Goal: Task Accomplishment & Management: Complete application form

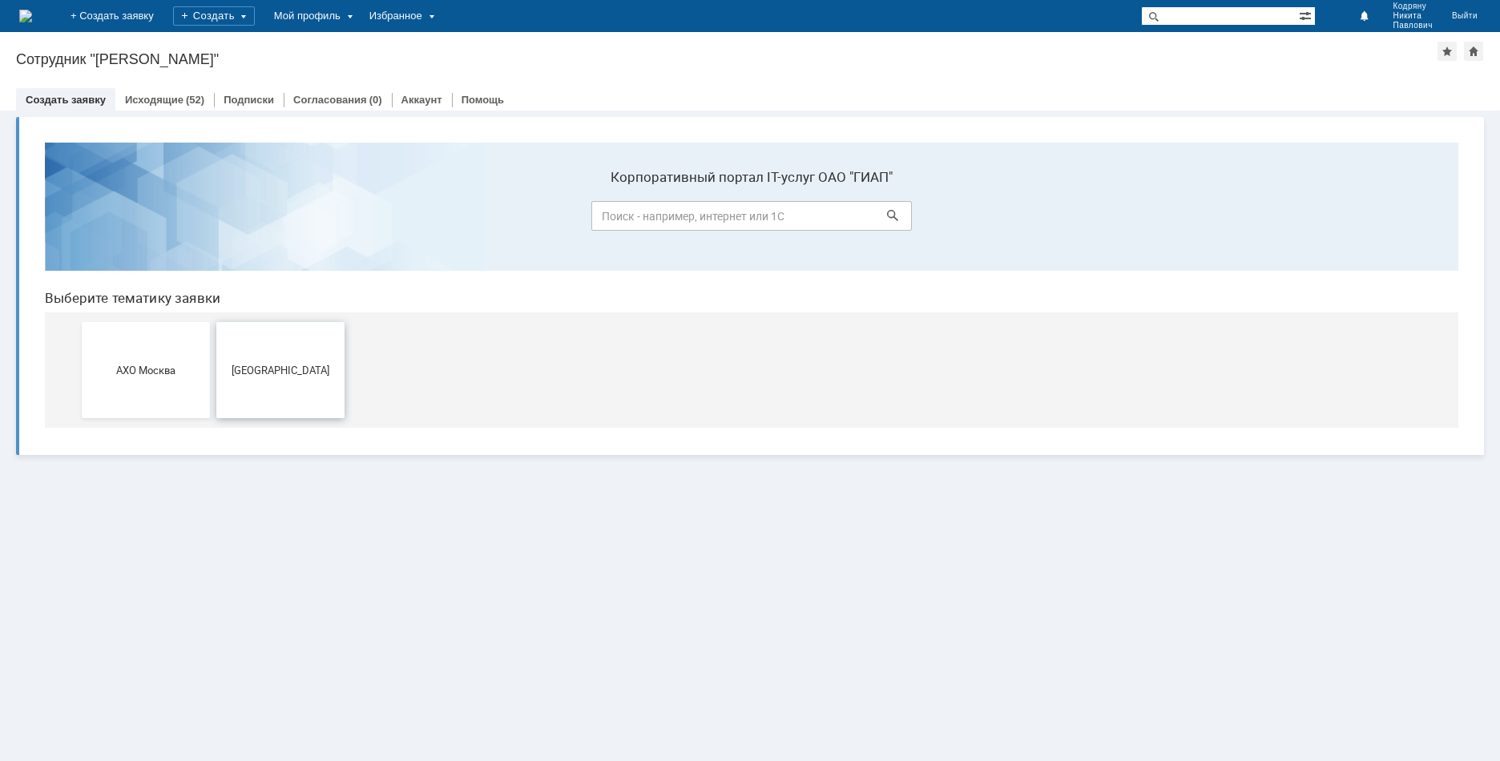
click at [269, 366] on span "[GEOGRAPHIC_DATA]" at bounding box center [280, 370] width 119 height 12
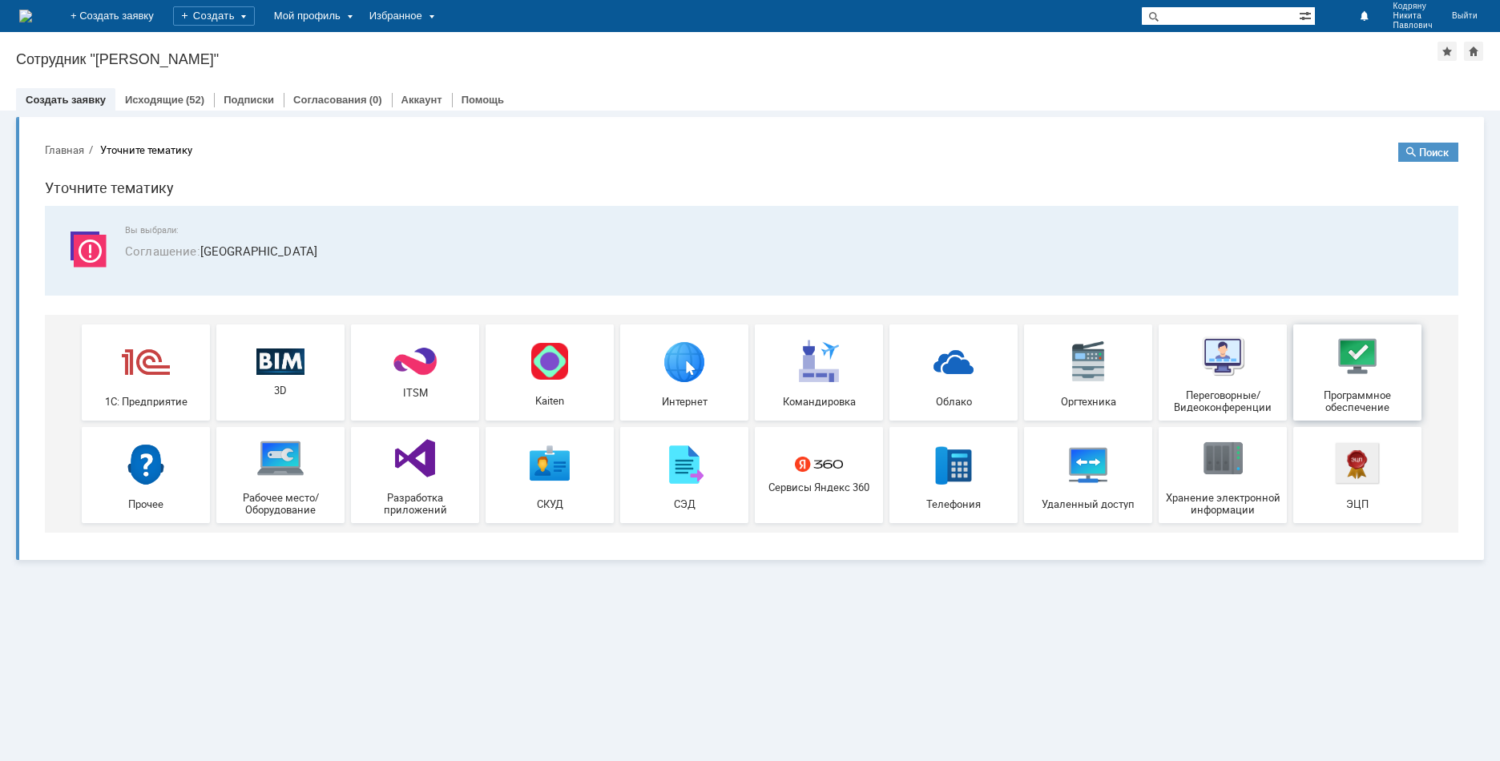
click at [1356, 344] on img at bounding box center [1357, 356] width 48 height 48
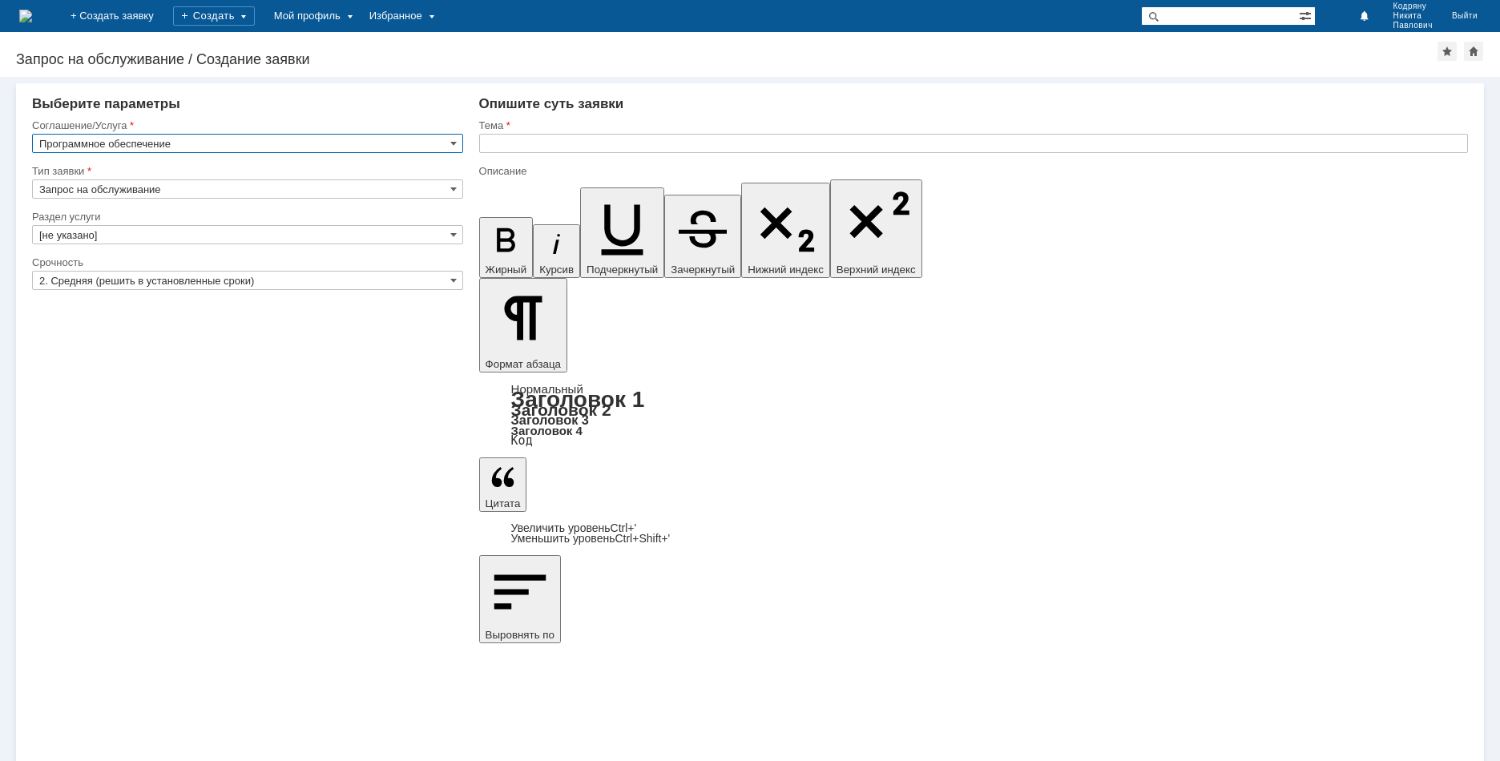
click at [167, 183] on input "Запрос на обслуживание" at bounding box center [247, 188] width 431 height 19
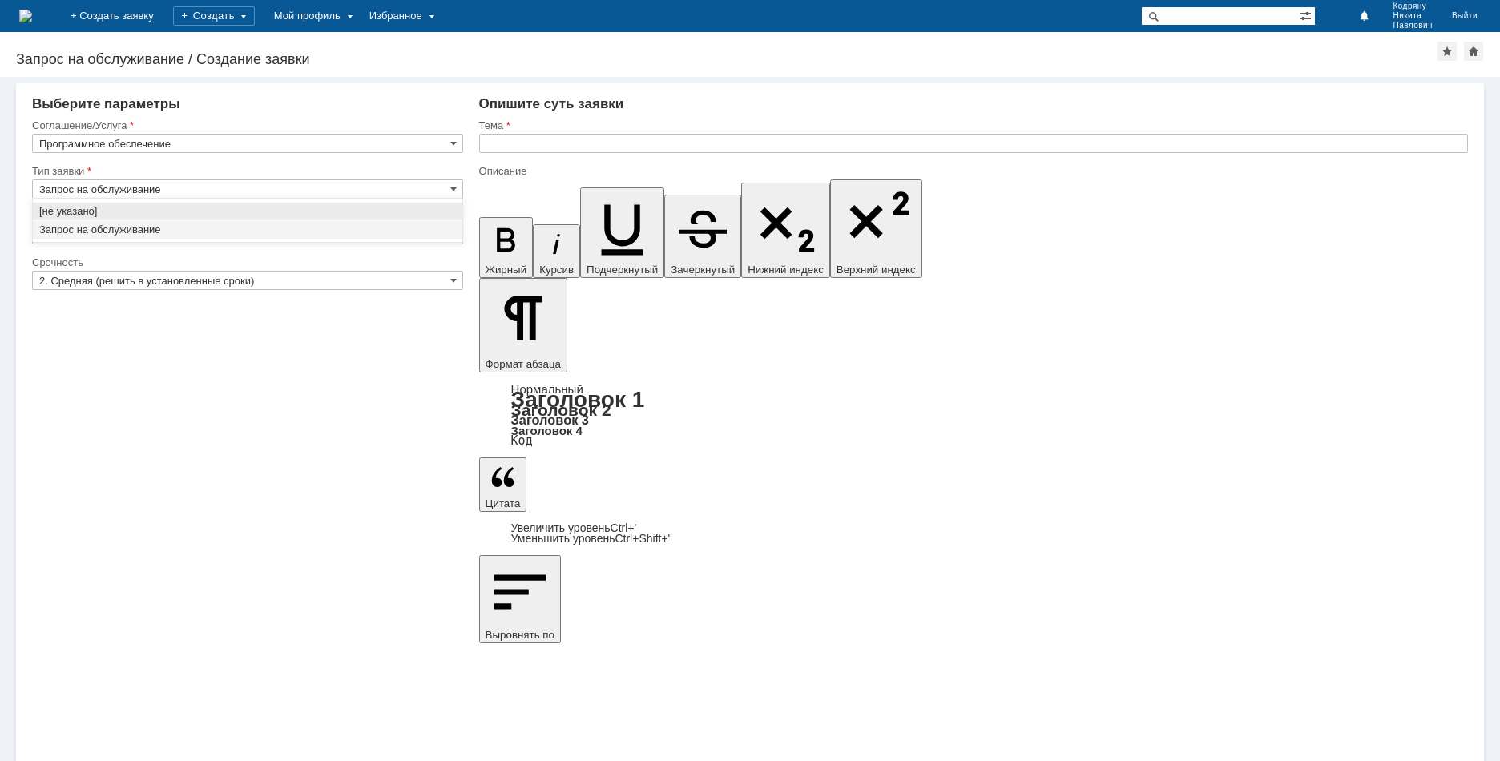
click at [328, 162] on div at bounding box center [247, 158] width 431 height 11
click at [170, 236] on input "[не указано]" at bounding box center [247, 234] width 431 height 19
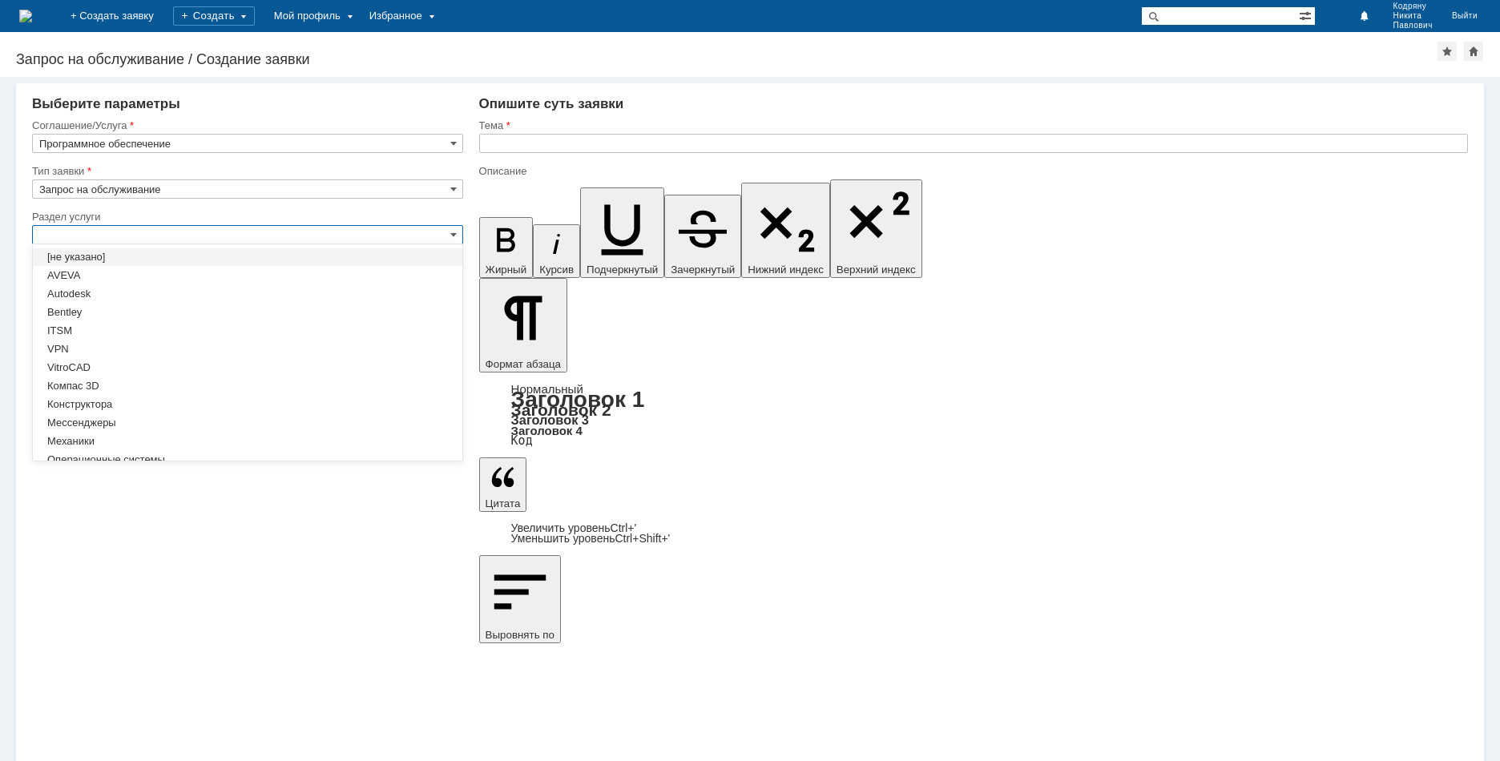
type input "Запрос на обслуживание"
click at [288, 494] on div "Внимание! Выберите параметры Соглашение/Услуга Программное обеспечение Тип заяв…" at bounding box center [750, 419] width 1500 height 684
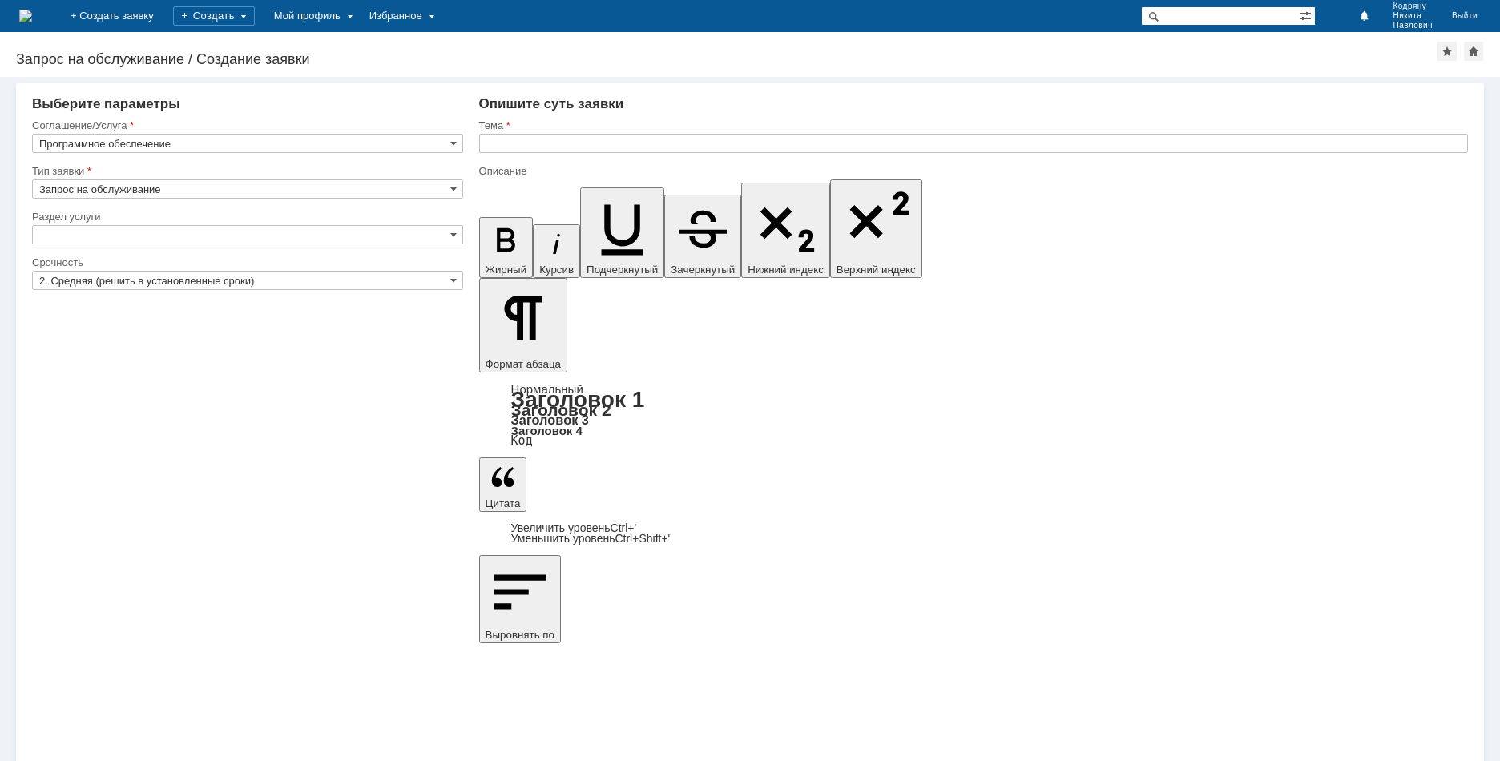
type input "[не указано]"
click at [177, 228] on input "[не указано]" at bounding box center [247, 234] width 431 height 19
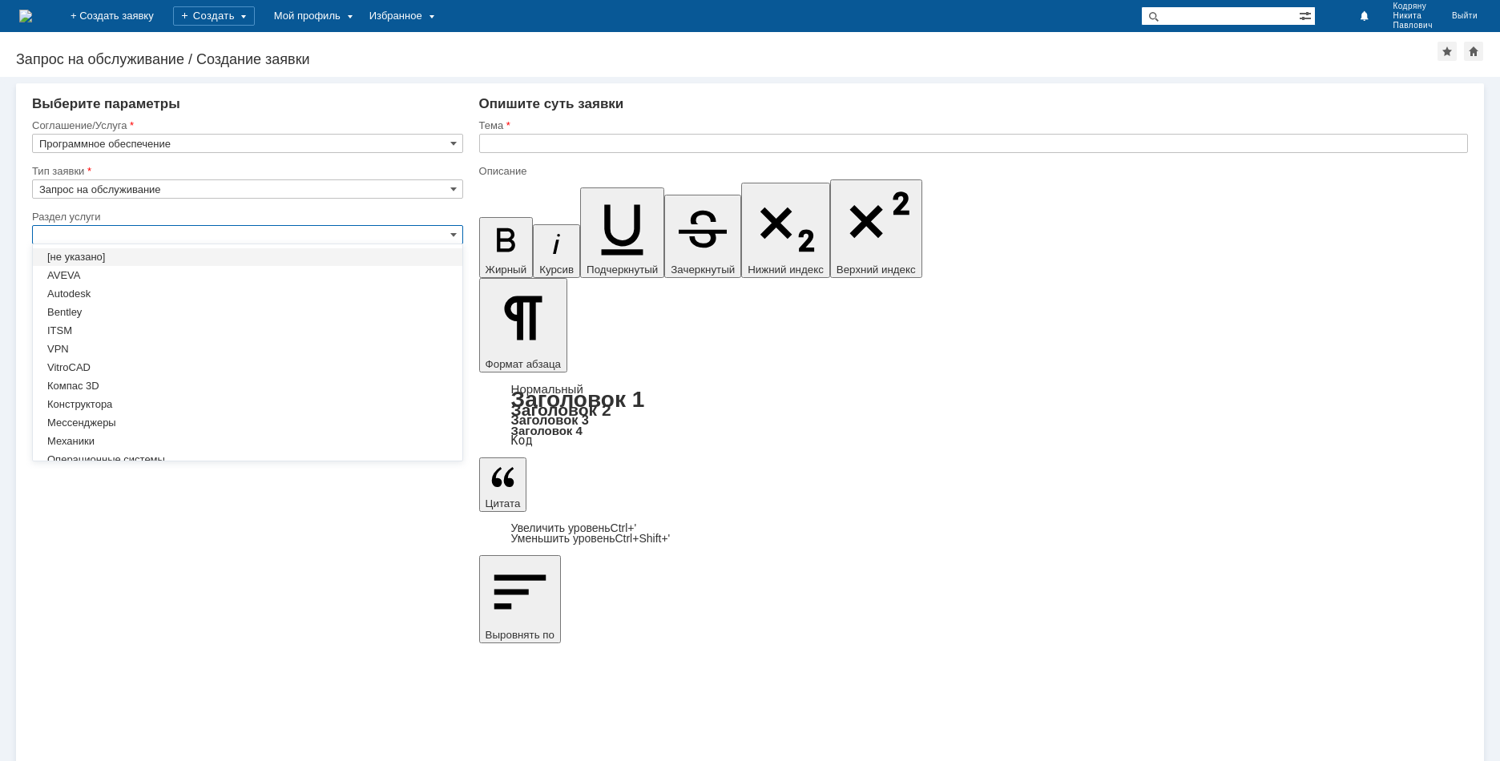
click at [173, 224] on div "Раздел услуги" at bounding box center [247, 217] width 431 height 15
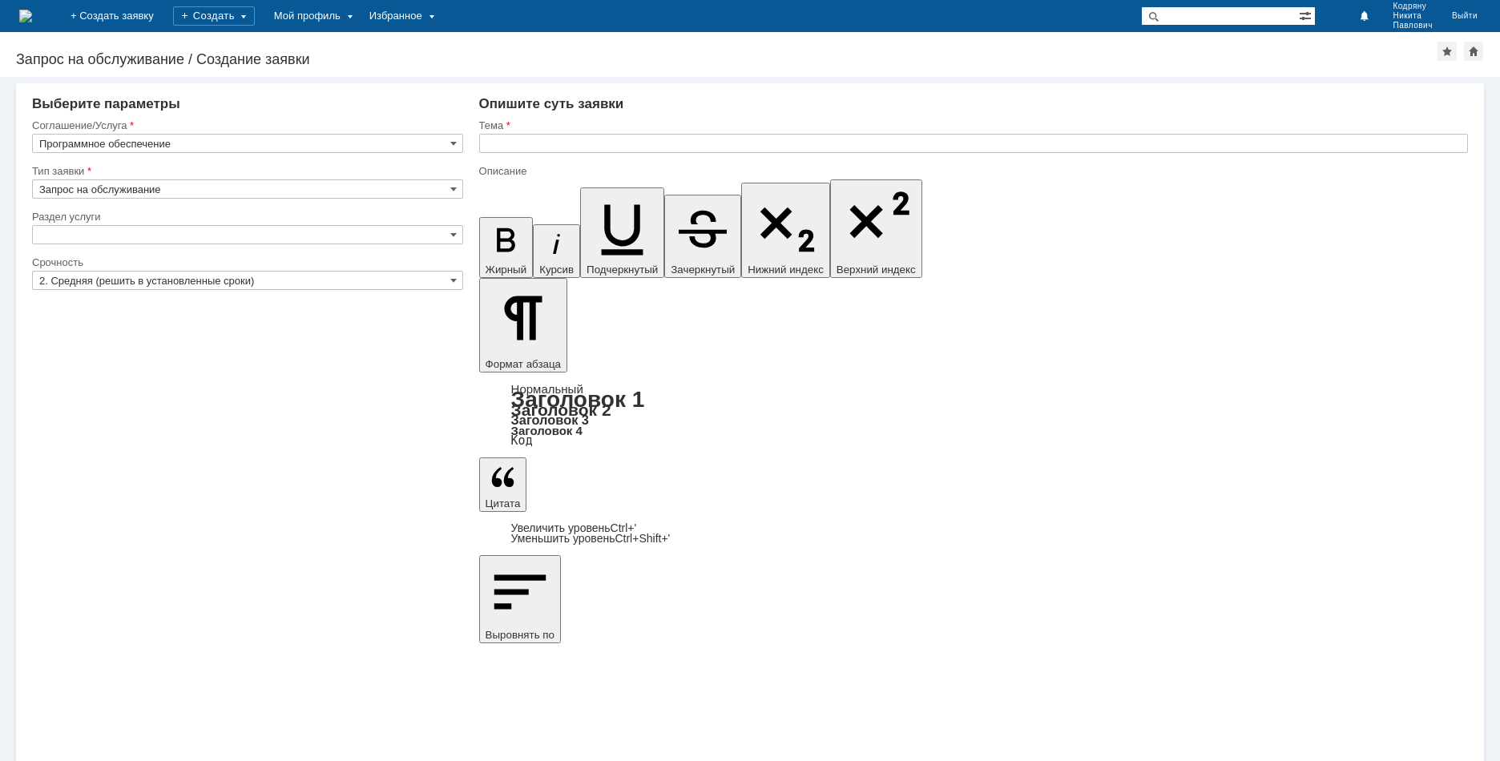
click at [342, 617] on div "Внимание! Выберите параметры Соглашение/Услуга Программное обеспечение Тип заяв…" at bounding box center [750, 419] width 1500 height 684
type input "[не указано]"
click at [228, 271] on input "2. Средняя (решить в установленные сроки)" at bounding box center [247, 280] width 431 height 19
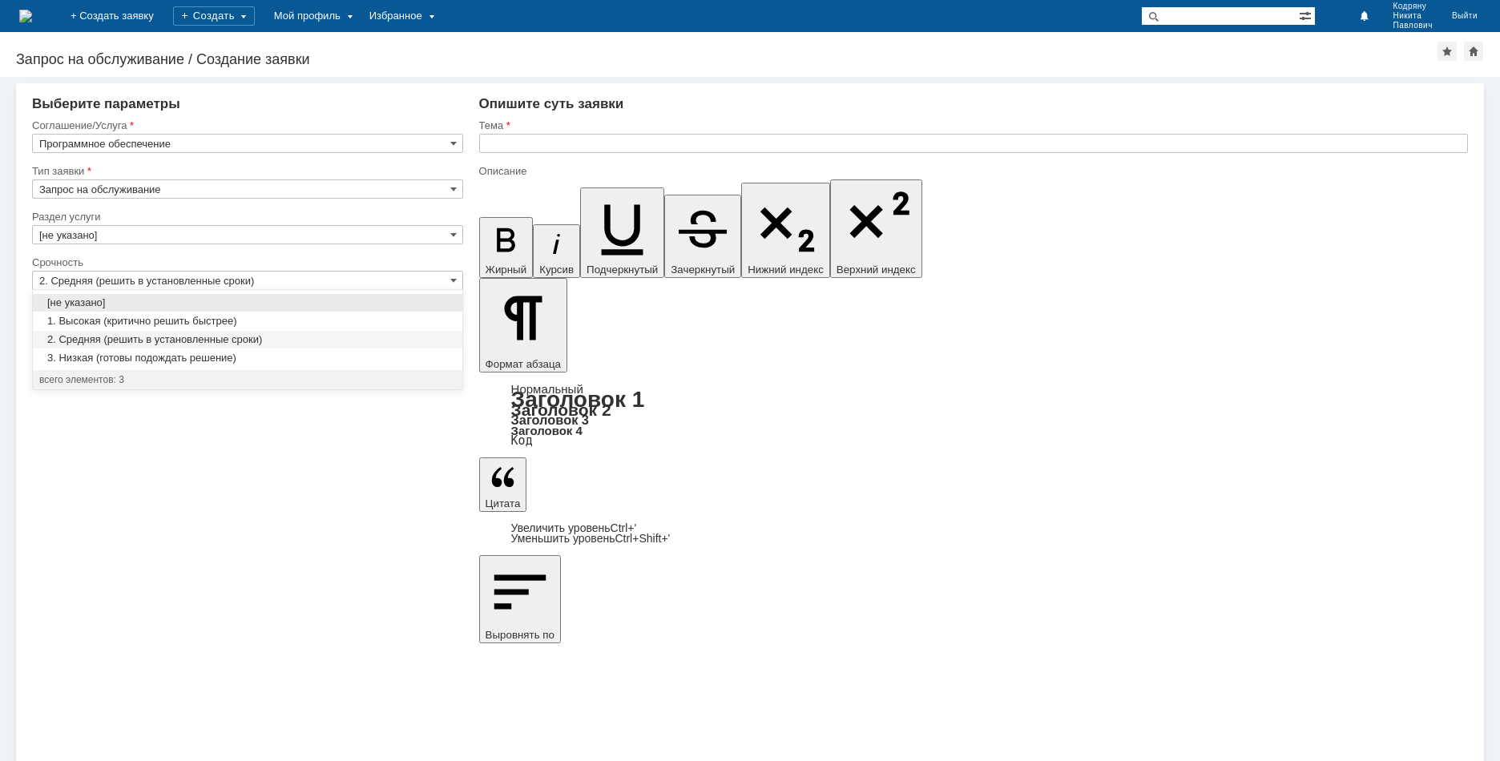
click at [183, 341] on span "2. Средняя (решить в установленные сроки)" at bounding box center [247, 339] width 417 height 13
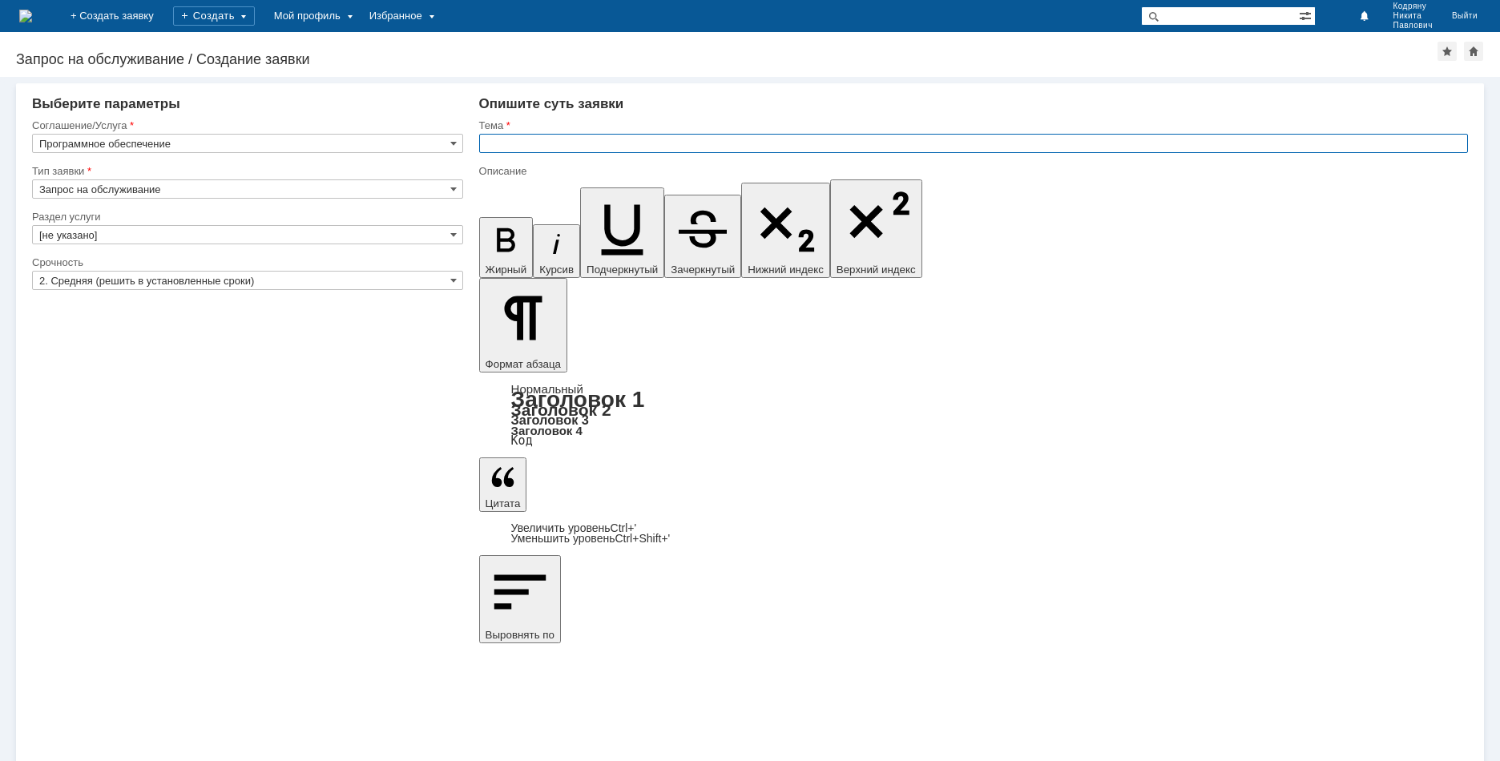
click at [555, 134] on input "text" at bounding box center [973, 143] width 989 height 19
type input "2. Средняя (решить в установленные сроки)"
type input "Переустановка Acrobat PDF-reader"
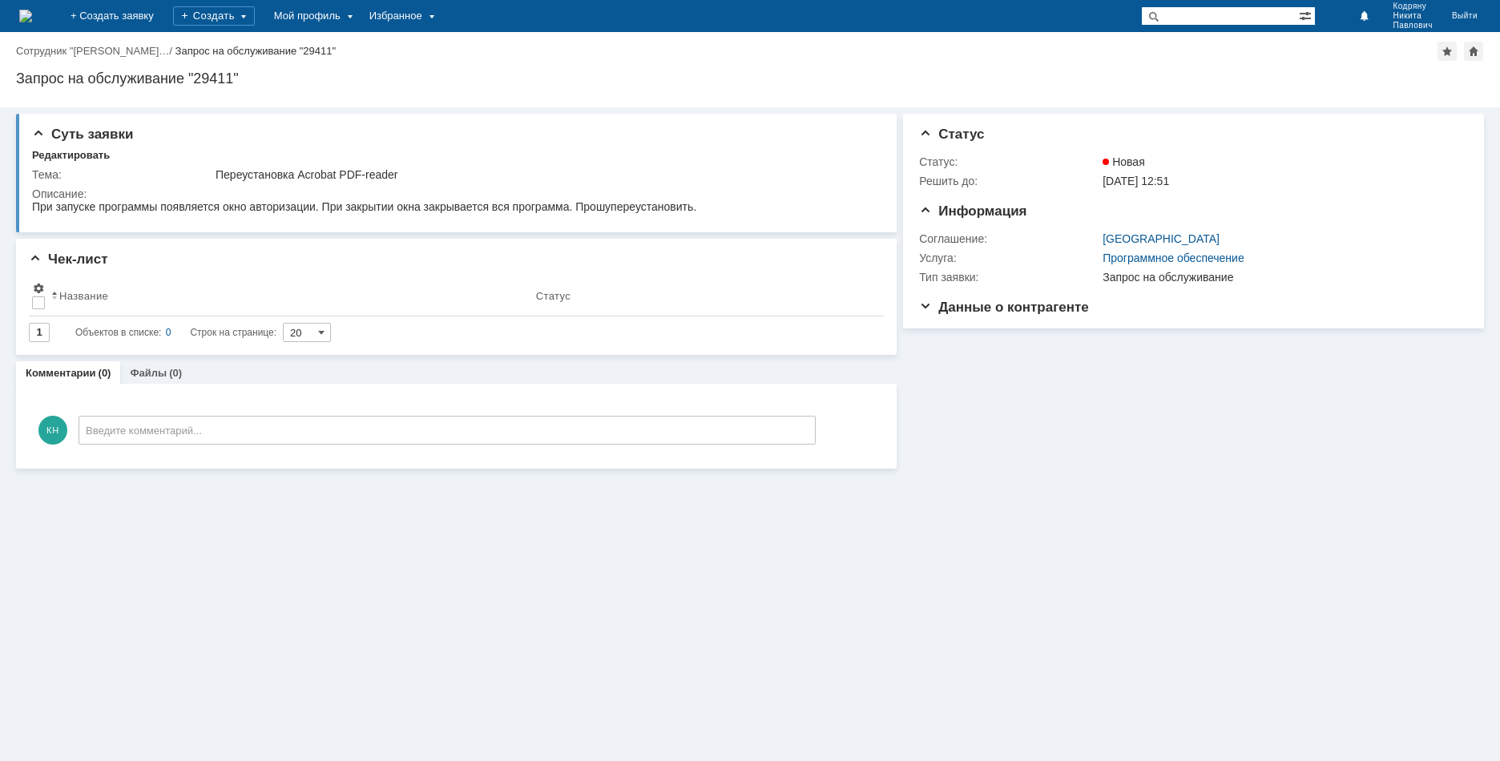
click at [288, 607] on div "Суть заявки Редактировать Тема: Переустановка Acrobat PDF-reader Описание: Чек-…" at bounding box center [750, 434] width 1500 height 654
